Goal: Check status: Check status

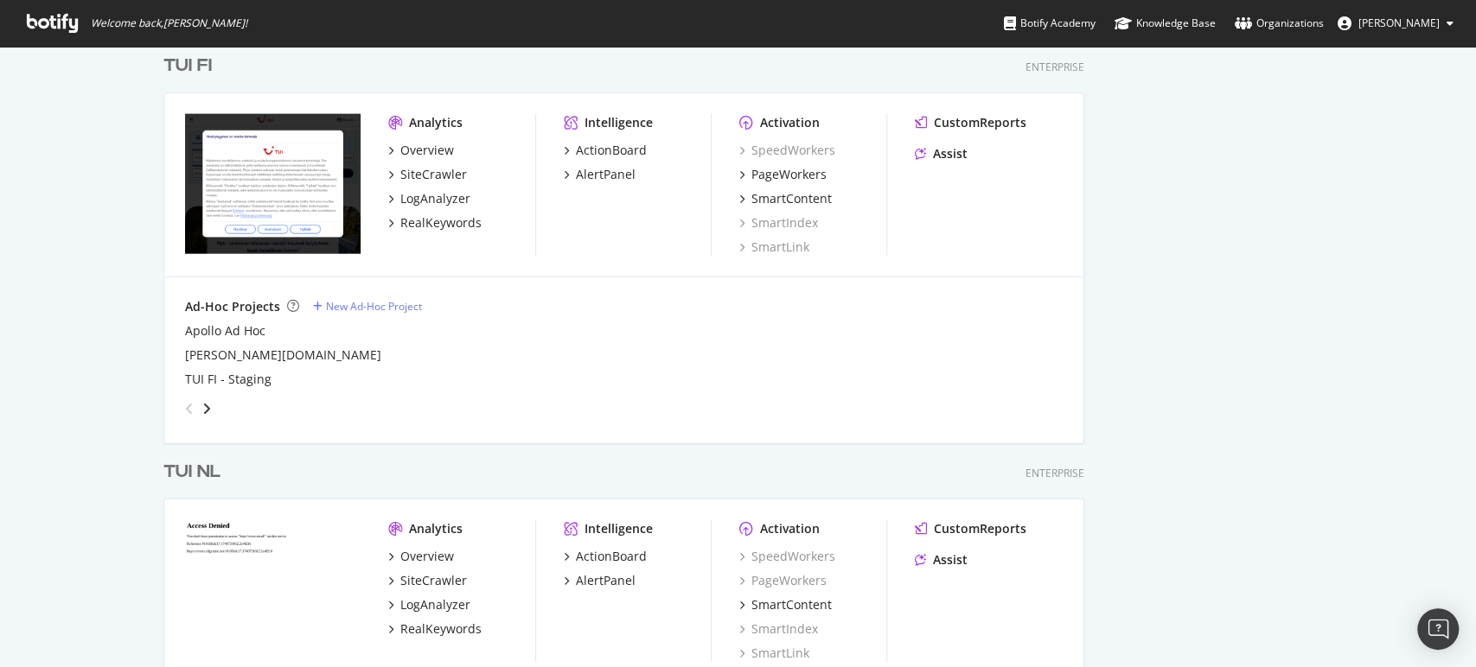
scroll to position [2551, 0]
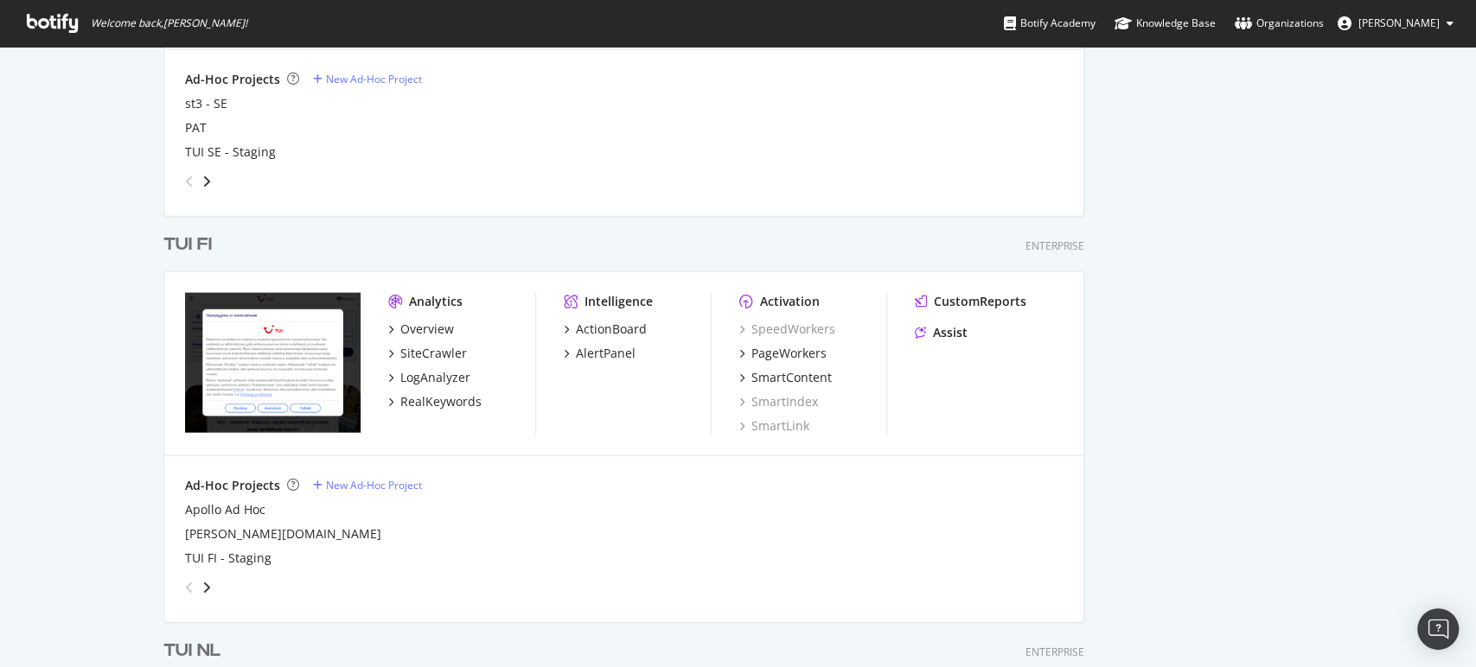
click at [183, 242] on div "TUI FI" at bounding box center [187, 245] width 48 height 25
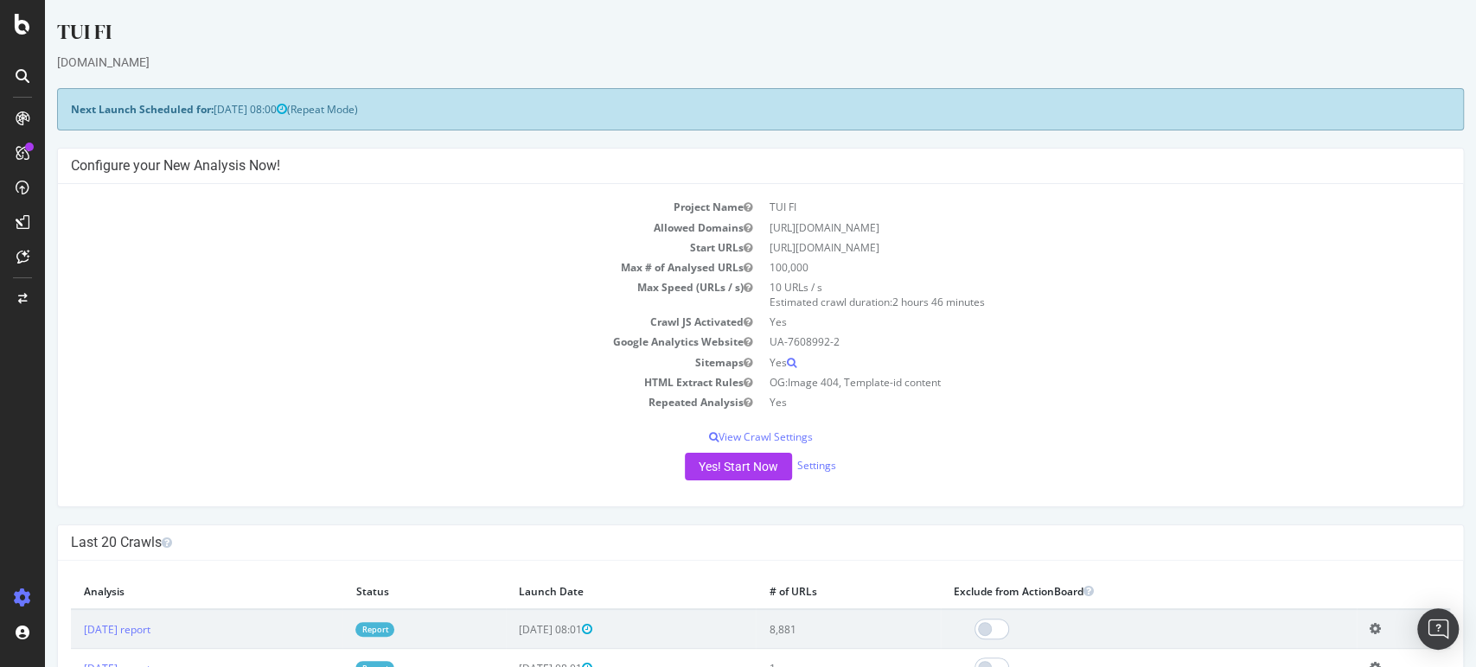
click at [394, 628] on link "Report" at bounding box center [374, 629] width 39 height 15
